Goal: Ask a question

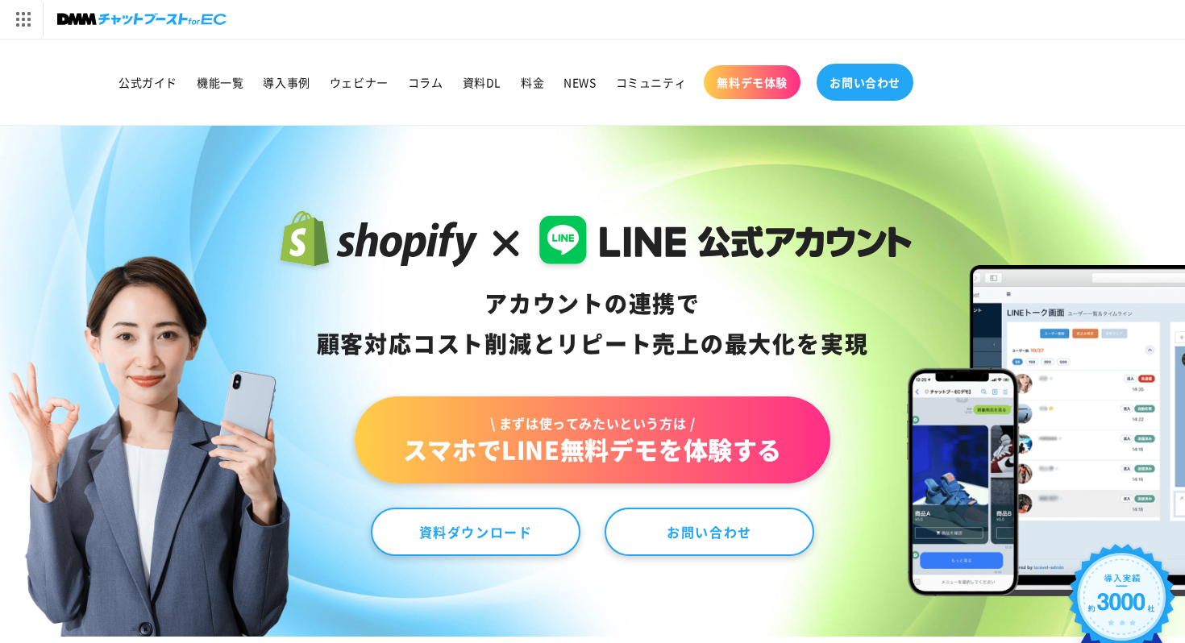
click at [875, 73] on link "お問い合わせ" at bounding box center [864, 82] width 97 height 37
click at [902, 77] on link "お問い合わせ" at bounding box center [864, 82] width 97 height 37
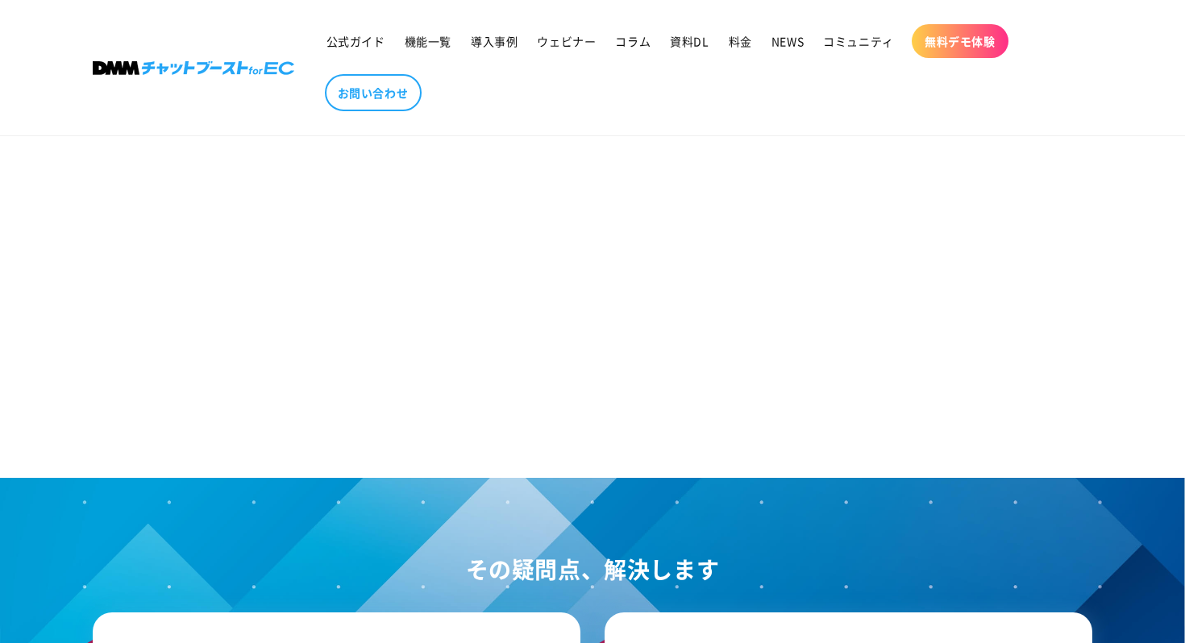
scroll to position [986, 0]
